Goal: Find specific page/section: Find specific page/section

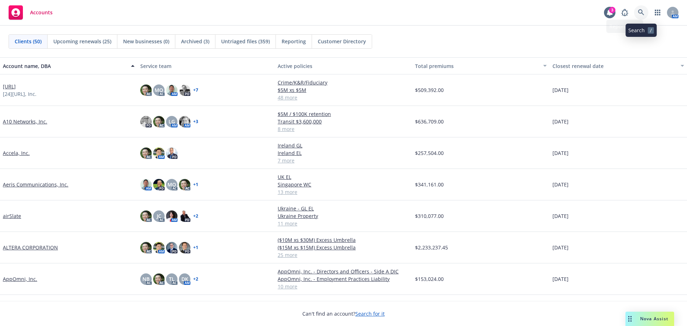
click at [636, 15] on link at bounding box center [641, 12] width 14 height 14
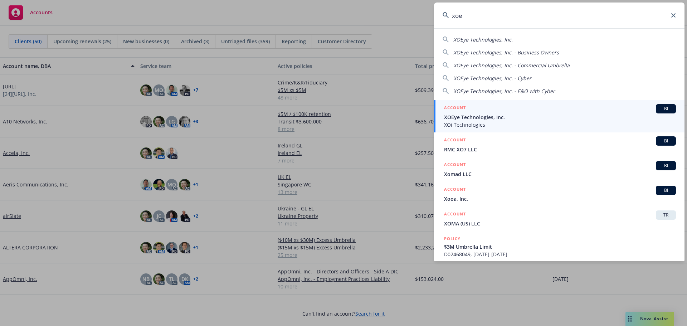
type input "xoe"
click at [509, 114] on span "XOEye Technologies, Inc." at bounding box center [560, 117] width 232 height 8
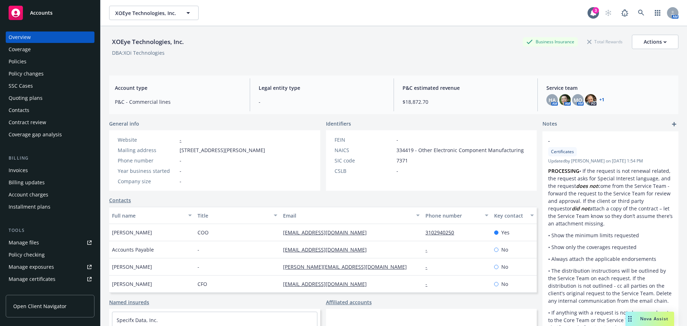
click at [50, 65] on div "Policies" at bounding box center [50, 61] width 83 height 11
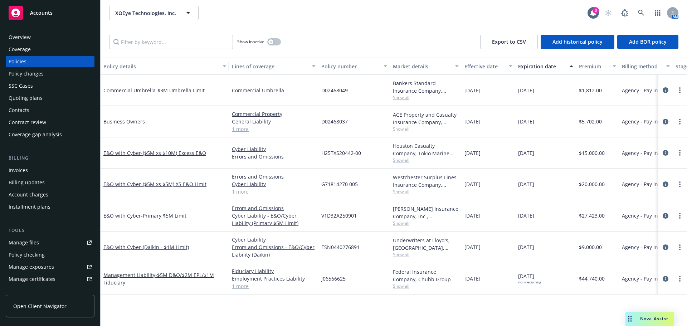
drag, startPoint x: 150, startPoint y: 66, endPoint x: 225, endPoint y: 64, distance: 74.8
click at [225, 64] on div "button" at bounding box center [226, 66] width 4 height 16
